Goal: Task Accomplishment & Management: Manage account settings

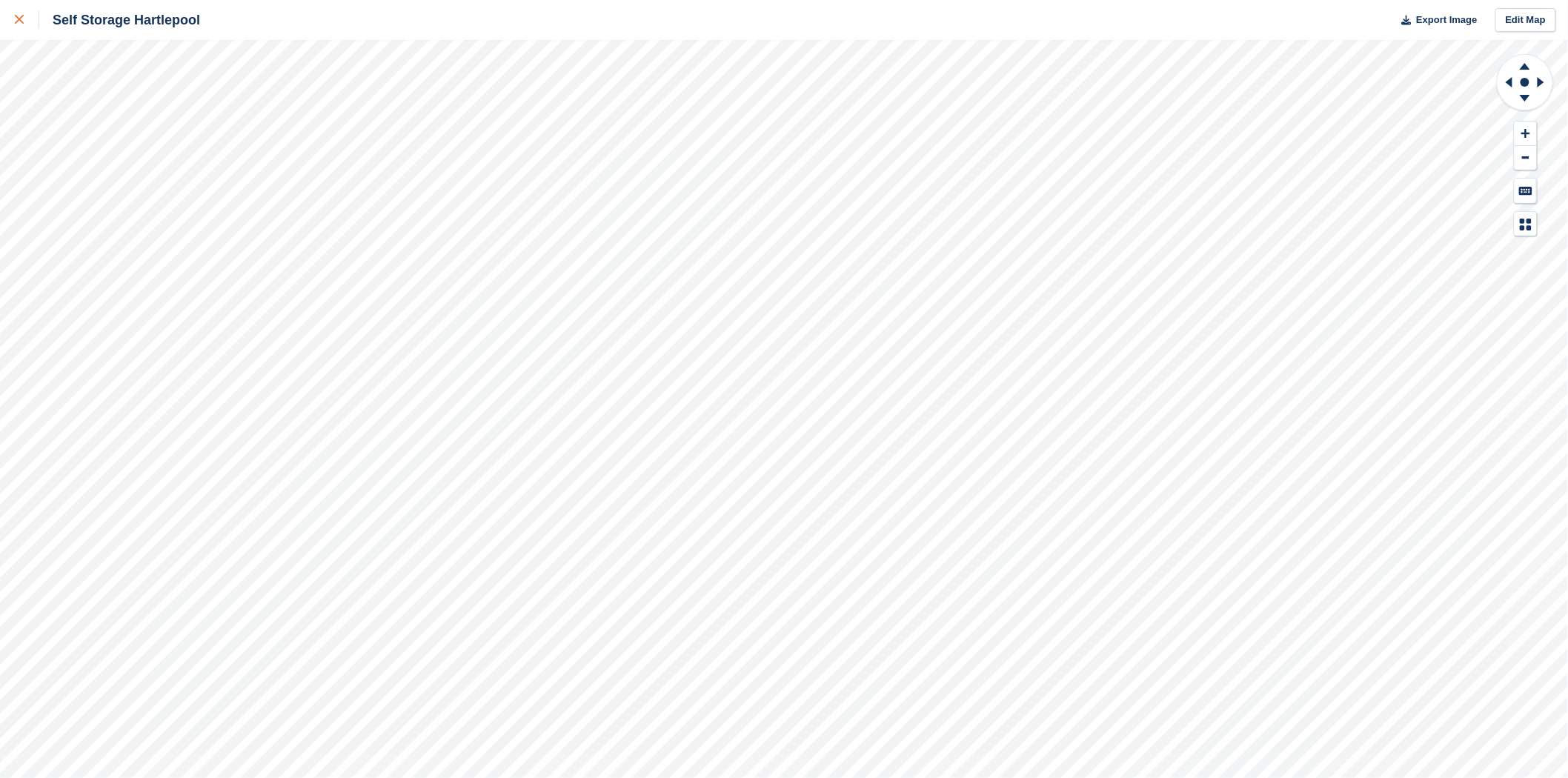
click at [12, 18] on link at bounding box center [20, 20] width 39 height 40
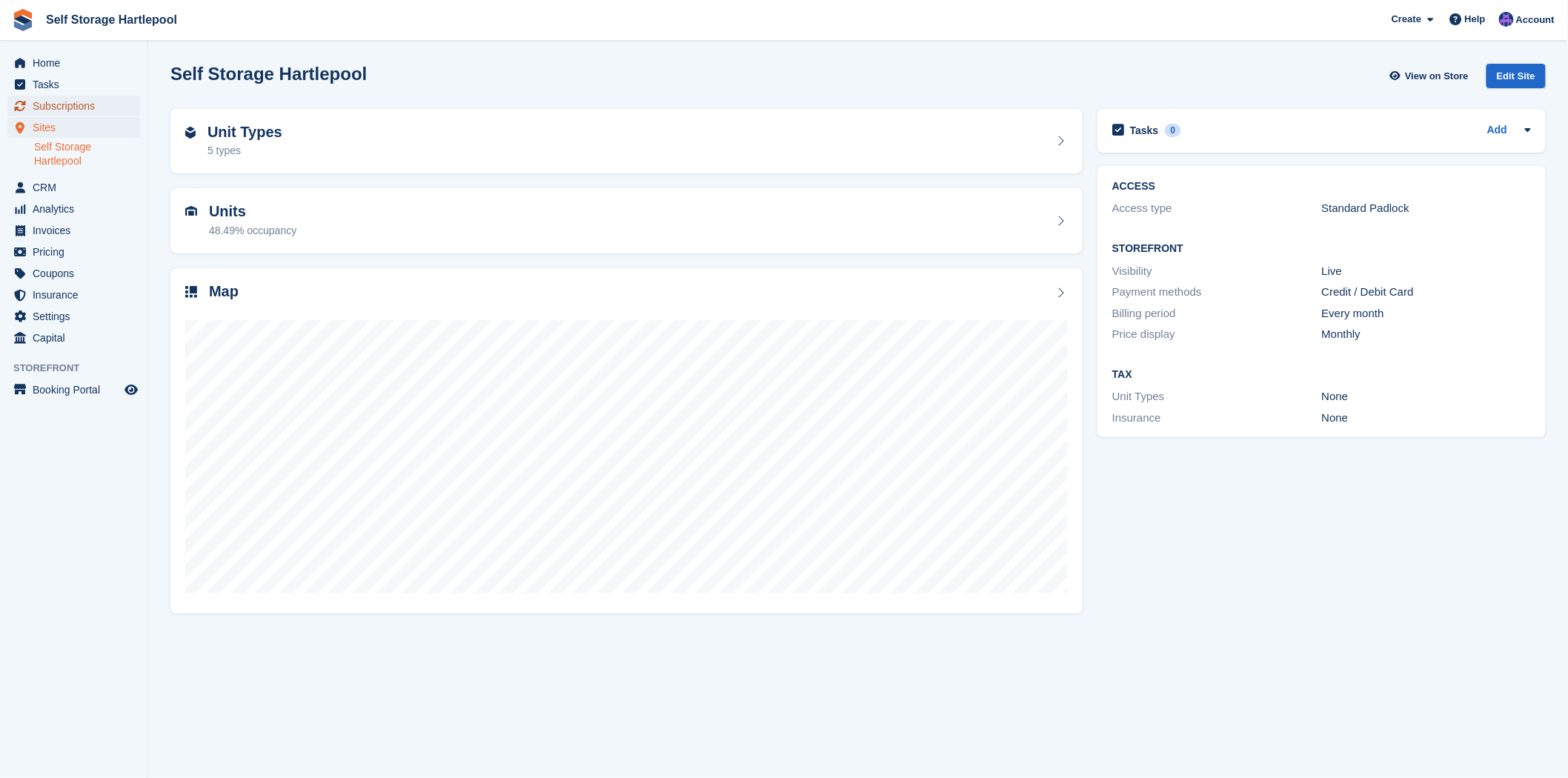
click at [63, 96] on span "Subscriptions" at bounding box center [76, 105] width 89 height 20
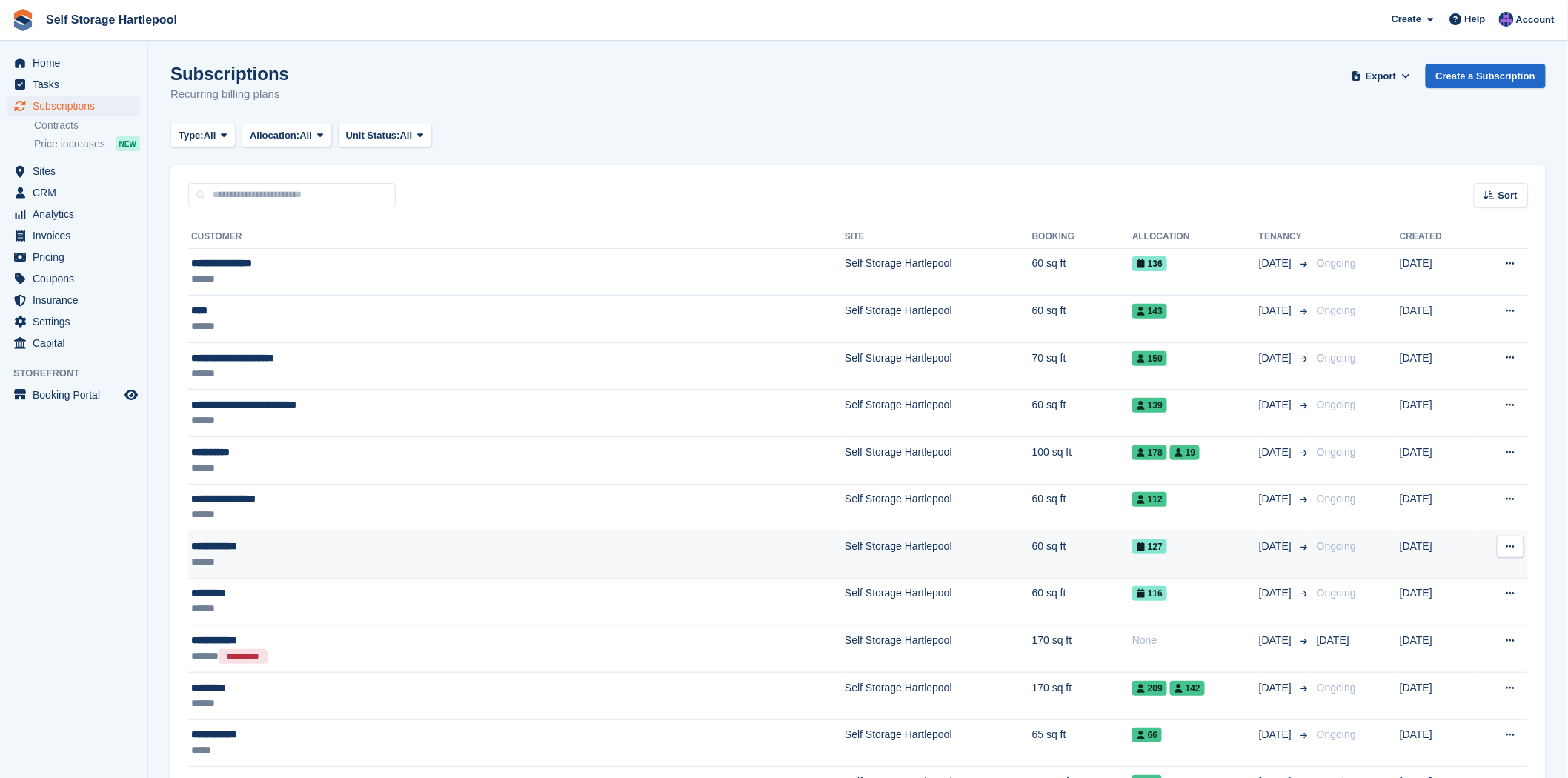
click at [239, 552] on div "**********" at bounding box center [377, 547] width 373 height 15
